Goal: Task Accomplishment & Management: Use online tool/utility

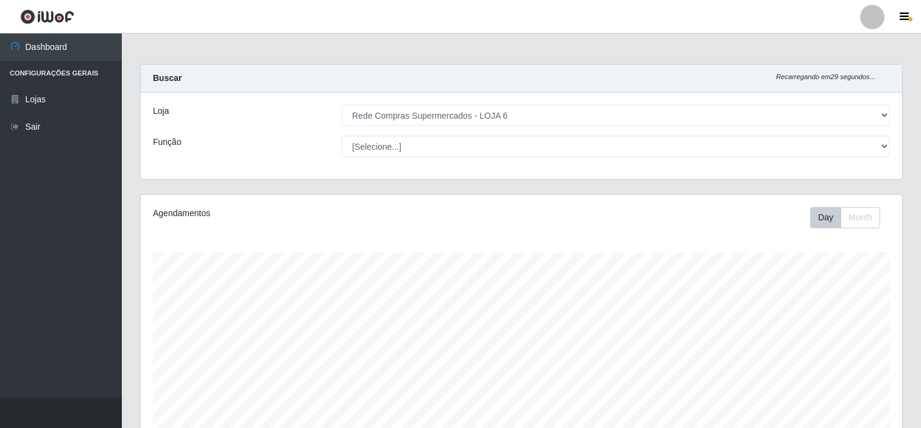
select select "398"
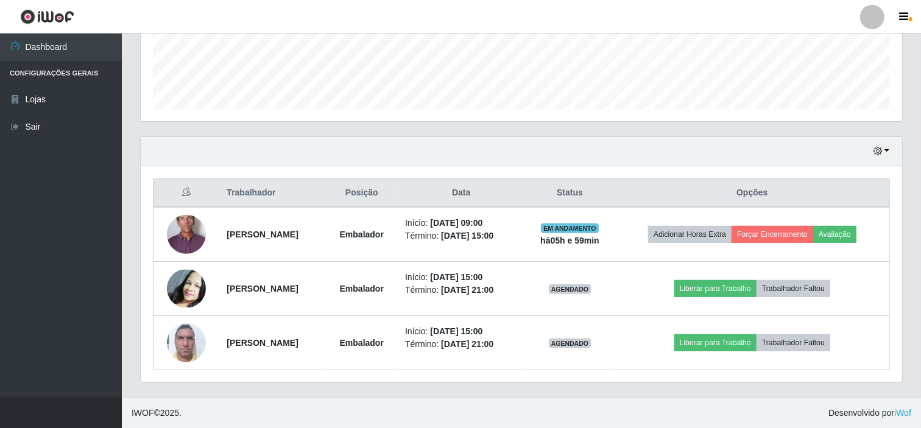
scroll to position [252, 761]
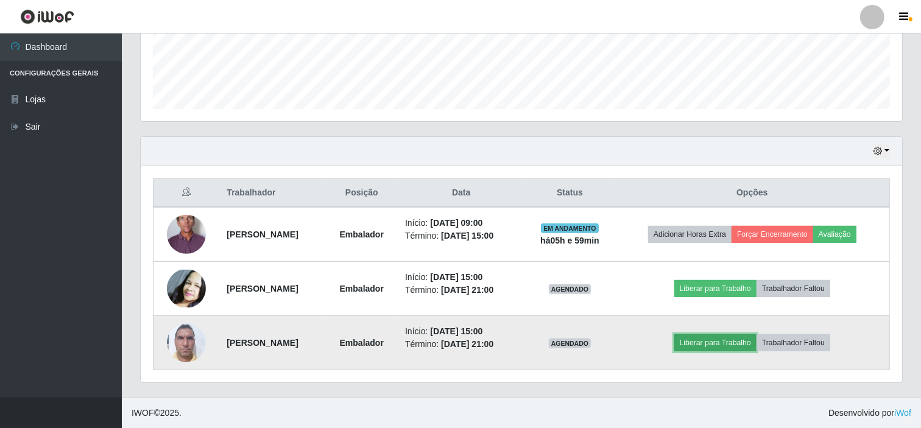
click at [728, 343] on button "Liberar para Trabalho" at bounding box center [715, 342] width 82 height 17
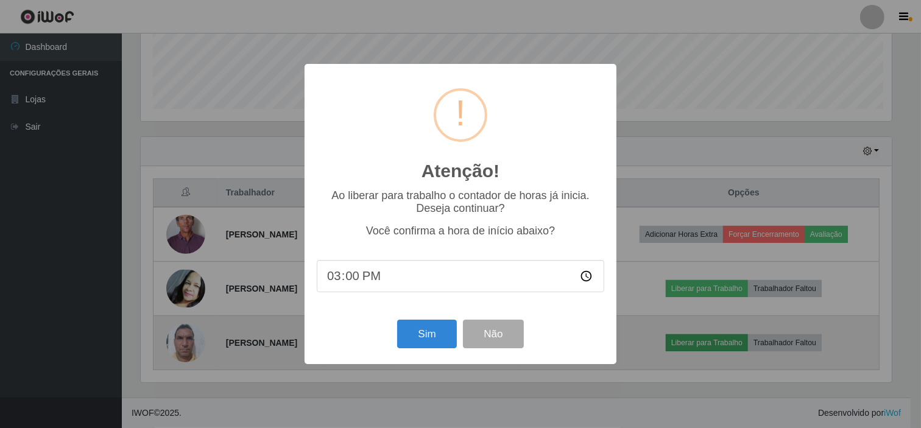
scroll to position [252, 753]
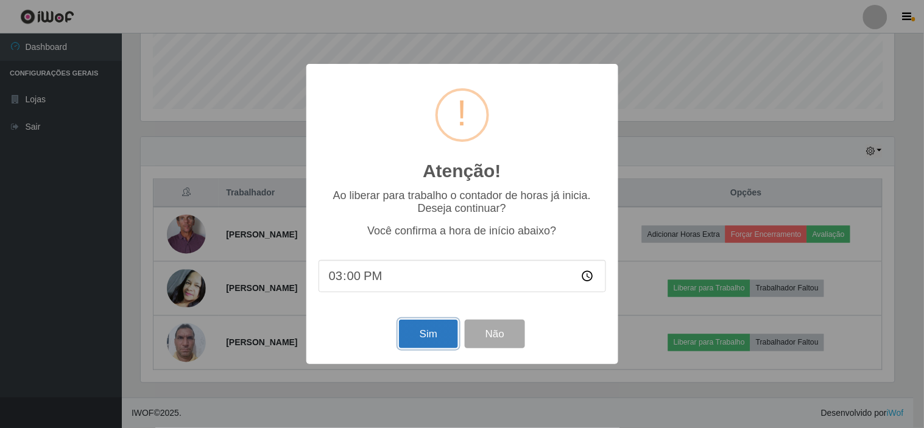
click at [435, 331] on button "Sim" at bounding box center [428, 334] width 59 height 29
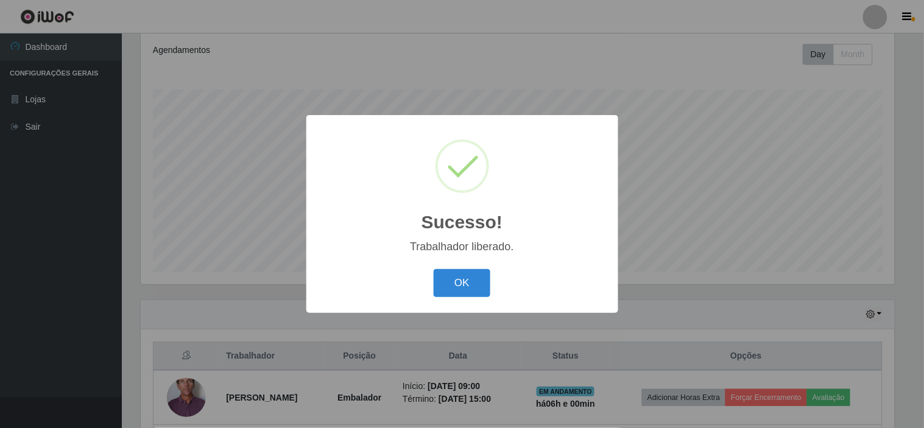
click at [434, 269] on button "OK" at bounding box center [462, 283] width 57 height 29
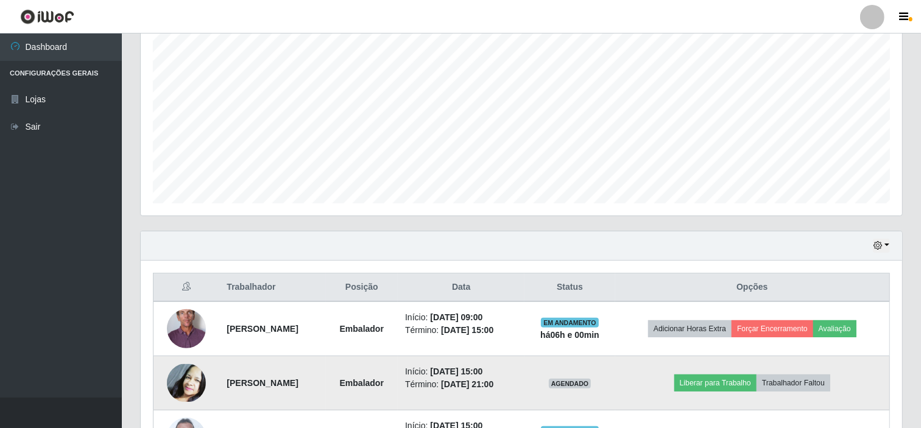
scroll to position [326, 0]
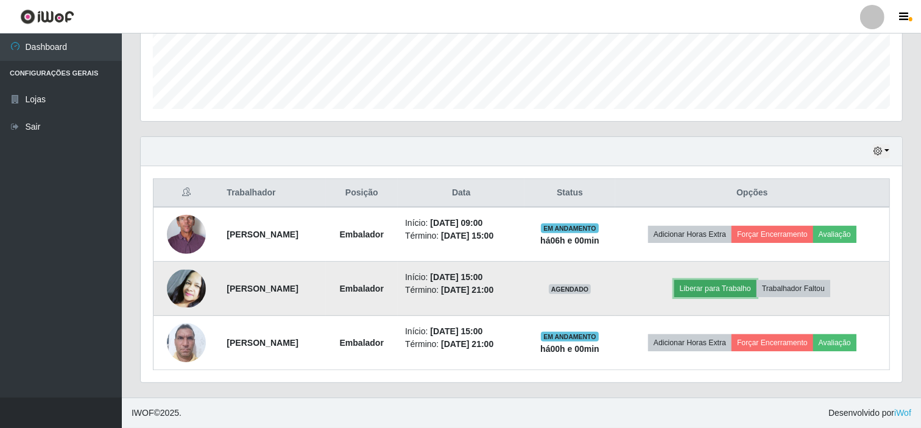
click at [720, 287] on button "Liberar para Trabalho" at bounding box center [715, 288] width 82 height 17
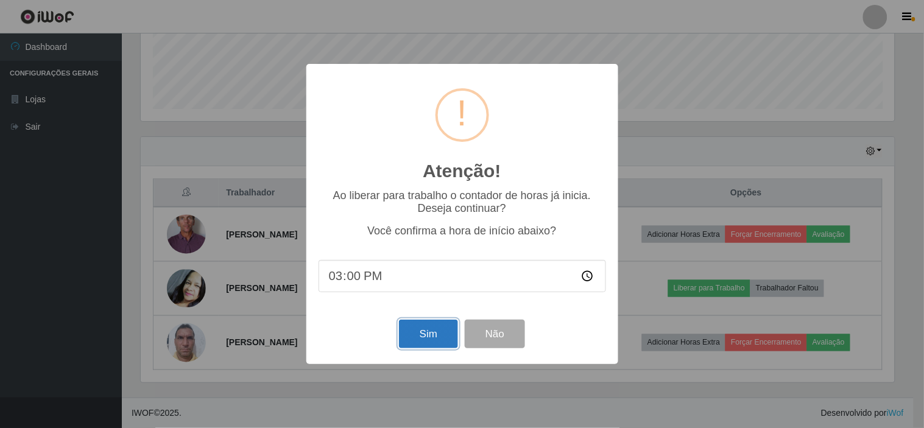
drag, startPoint x: 435, startPoint y: 339, endPoint x: 429, endPoint y: 339, distance: 6.7
click at [434, 339] on button "Sim" at bounding box center [428, 334] width 59 height 29
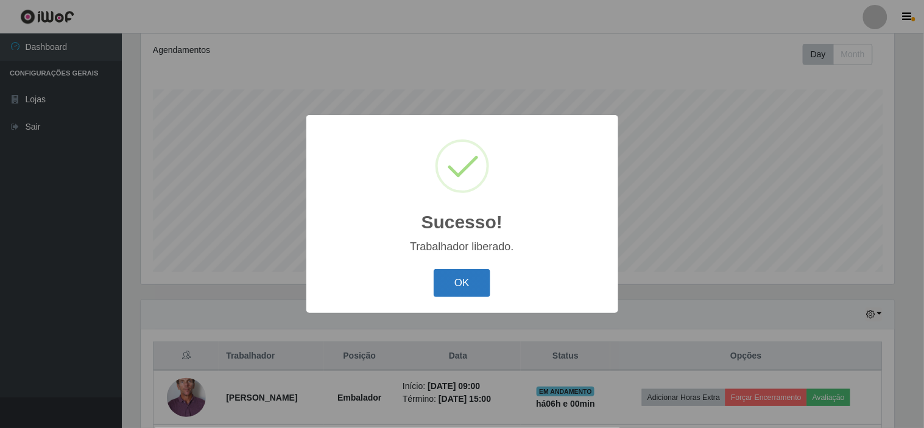
click at [462, 282] on button "OK" at bounding box center [462, 283] width 57 height 29
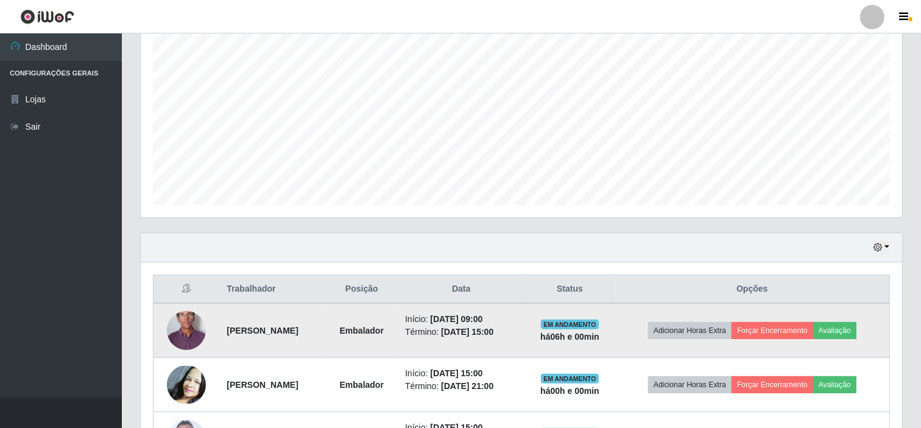
scroll to position [326, 0]
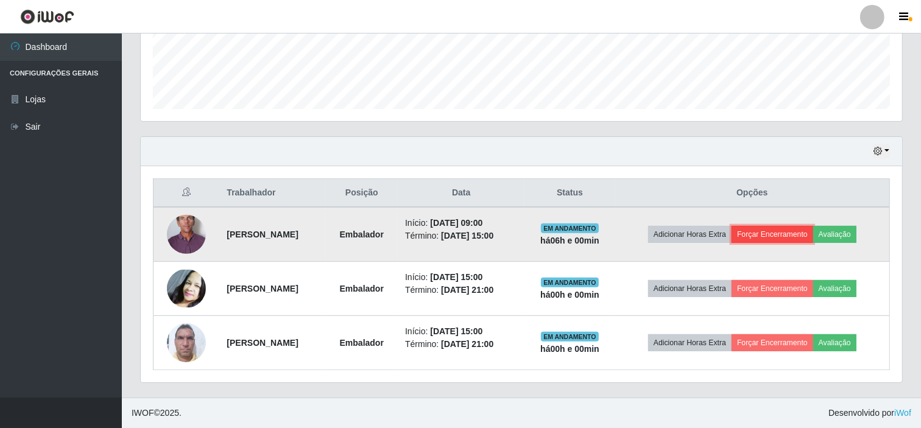
click at [800, 232] on button "Forçar Encerramento" at bounding box center [772, 234] width 82 height 17
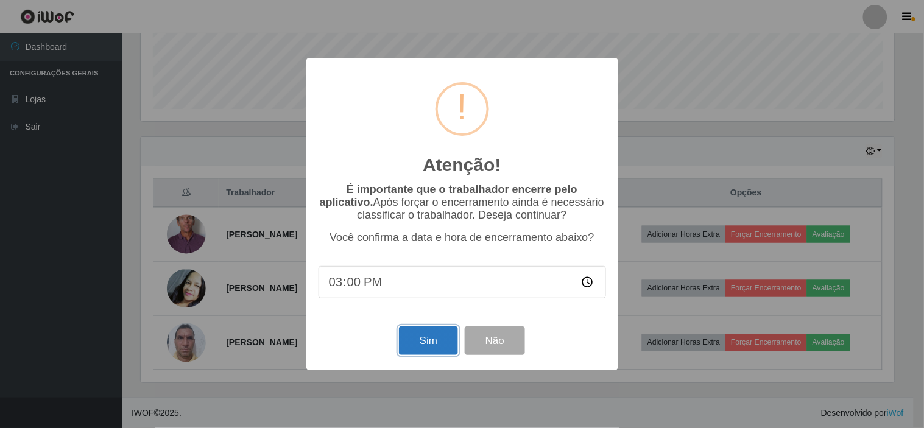
click at [409, 343] on button "Sim" at bounding box center [428, 340] width 59 height 29
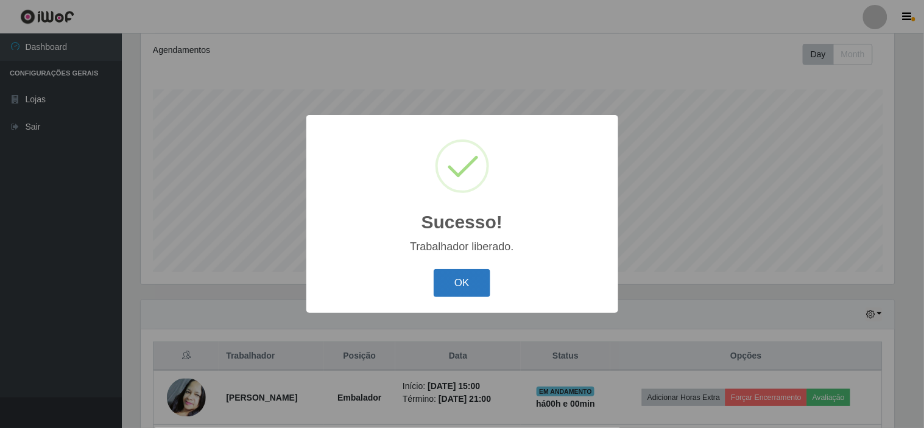
drag, startPoint x: 459, startPoint y: 266, endPoint x: 462, endPoint y: 283, distance: 17.2
click at [459, 273] on div "OK Cancel" at bounding box center [461, 283] width 287 height 35
drag, startPoint x: 474, startPoint y: 293, endPoint x: 424, endPoint y: 323, distance: 58.2
click at [470, 293] on button "OK" at bounding box center [462, 283] width 57 height 29
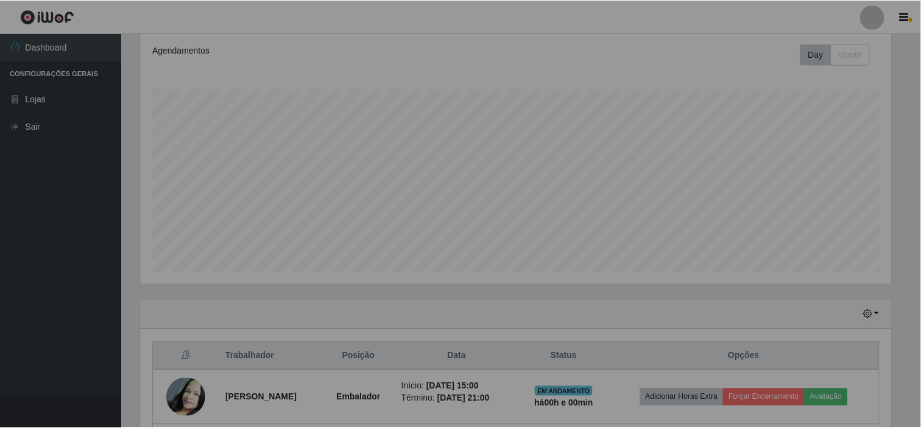
scroll to position [0, 0]
